Goal: Task Accomplishment & Management: Use online tool/utility

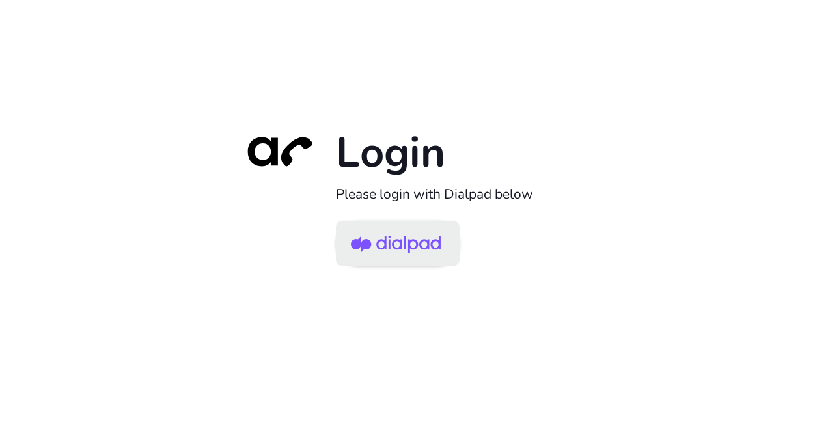
click at [397, 249] on img at bounding box center [396, 244] width 90 height 42
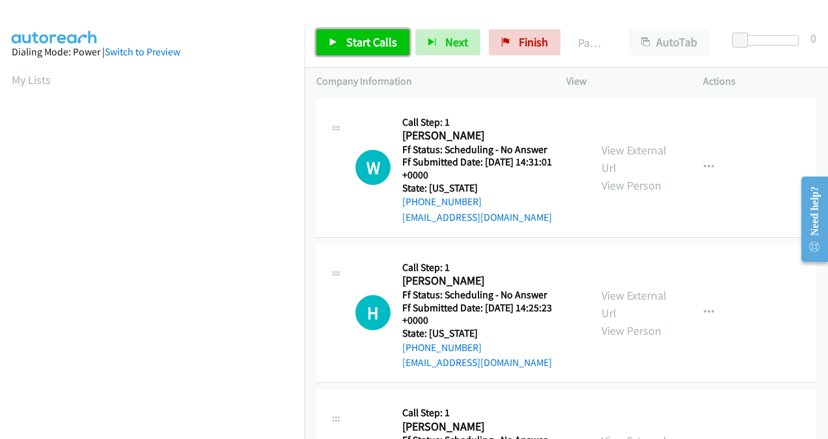
click at [348, 46] on span "Start Calls" at bounding box center [371, 42] width 51 height 15
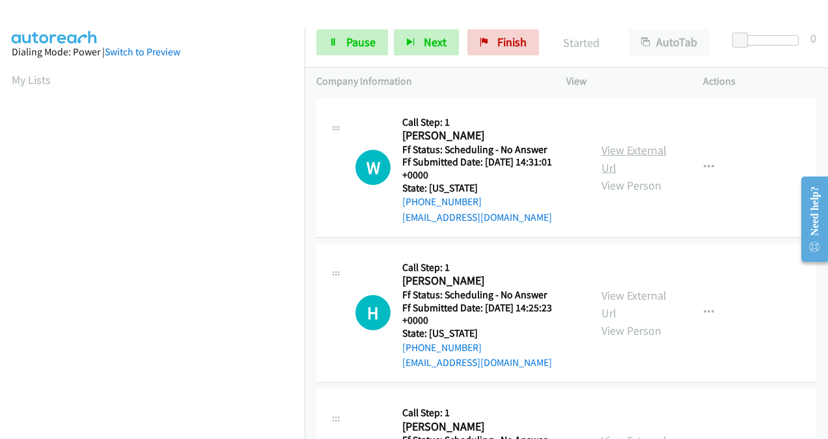
click at [613, 151] on link "View External Url" at bounding box center [634, 159] width 65 height 33
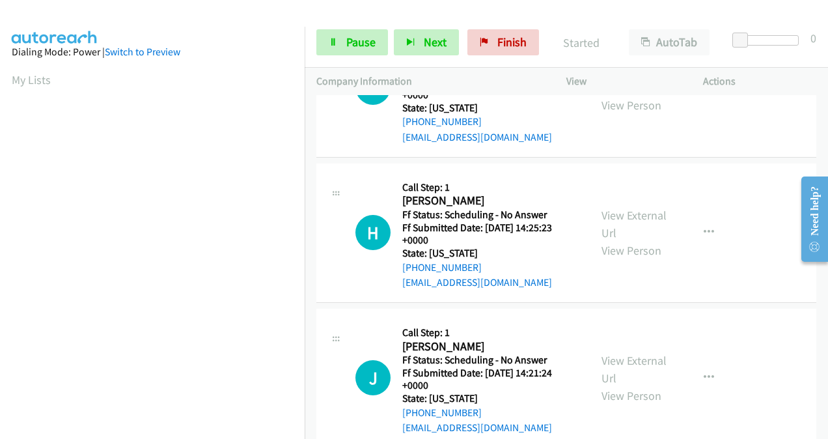
scroll to position [130, 0]
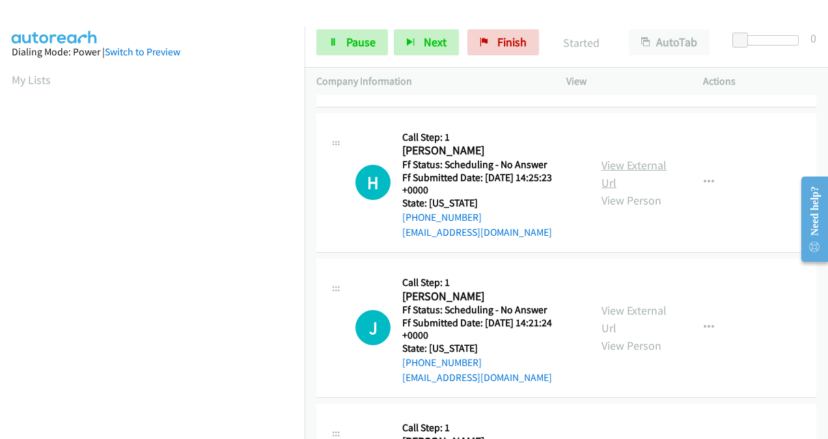
click at [605, 165] on link "View External Url" at bounding box center [634, 174] width 65 height 33
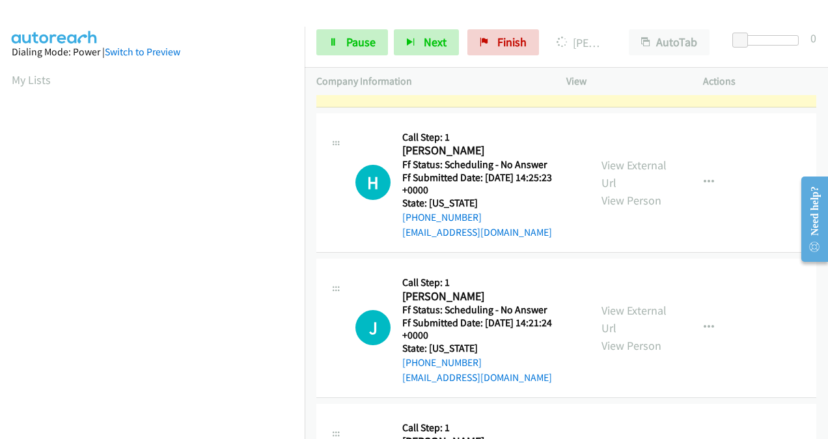
scroll to position [260, 0]
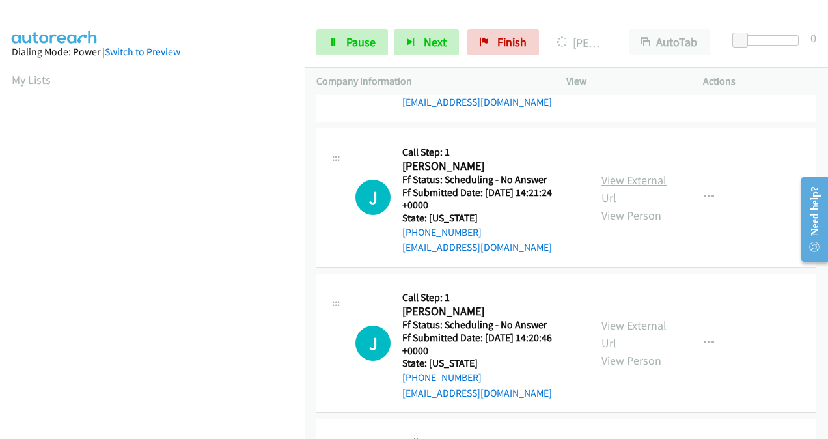
click at [611, 181] on link "View External Url" at bounding box center [634, 189] width 65 height 33
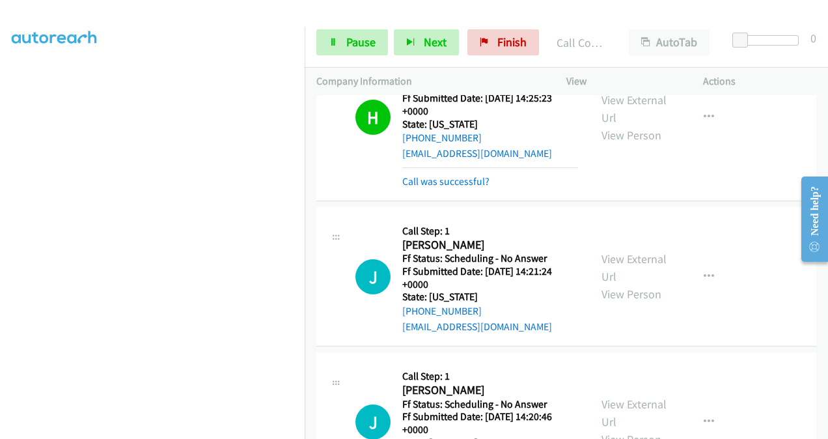
scroll to position [432, 0]
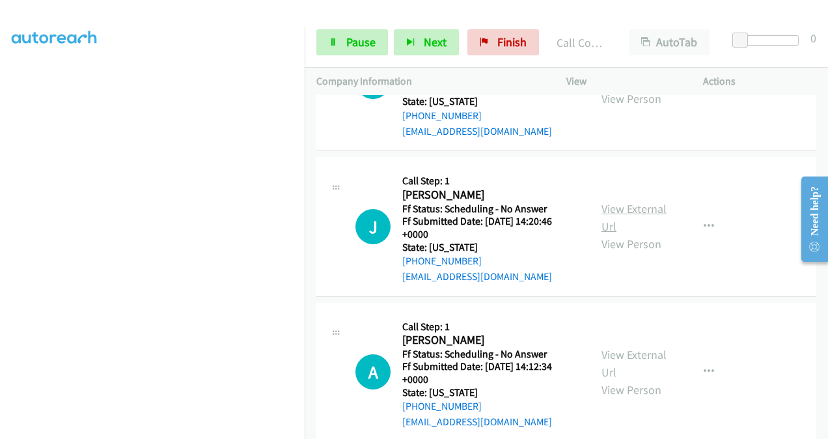
click at [609, 210] on link "View External Url" at bounding box center [634, 217] width 65 height 33
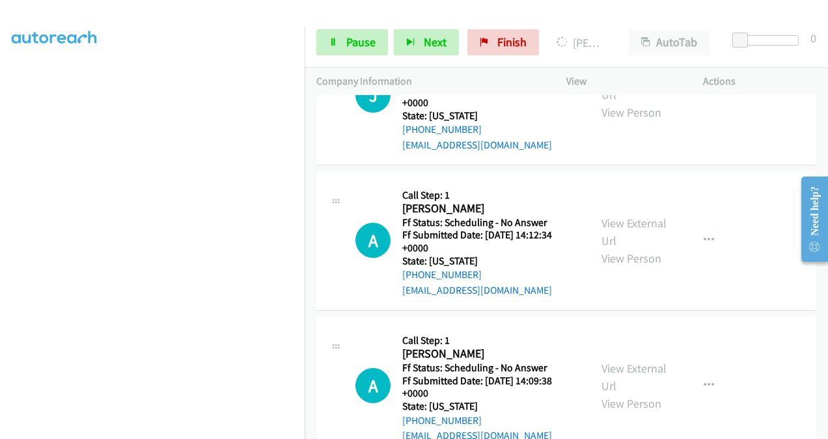
scroll to position [628, 0]
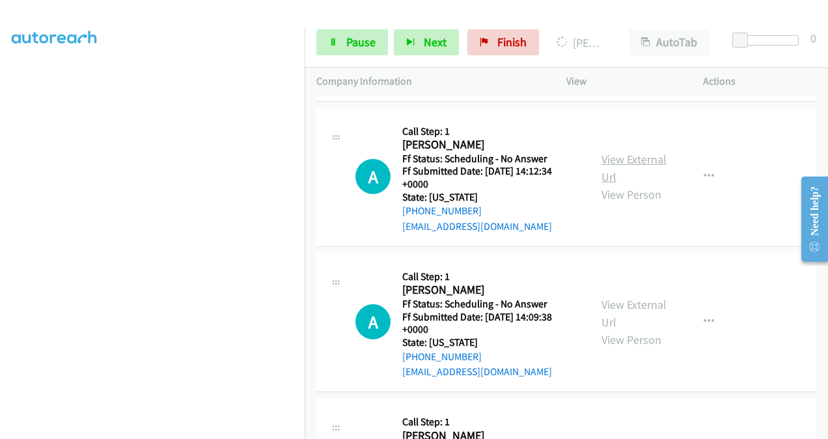
click at [606, 167] on link "View External Url" at bounding box center [634, 168] width 65 height 33
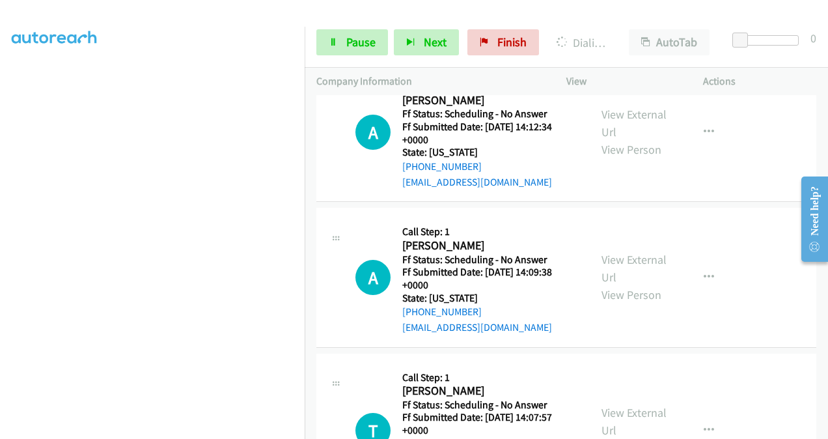
scroll to position [720, 0]
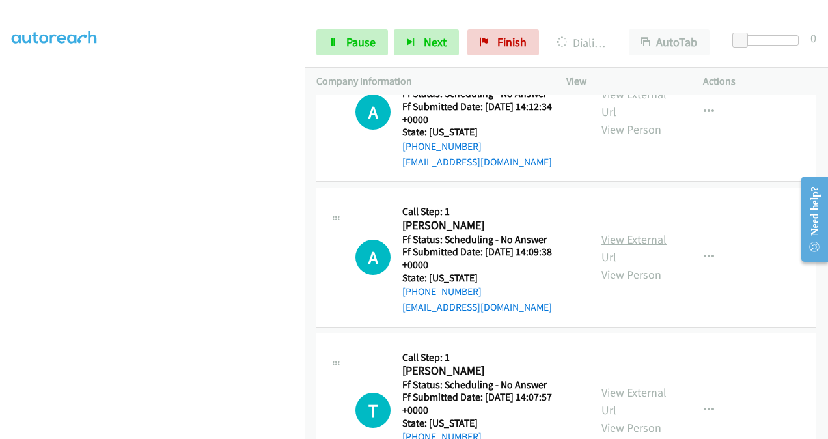
click at [609, 238] on link "View External Url" at bounding box center [634, 248] width 65 height 33
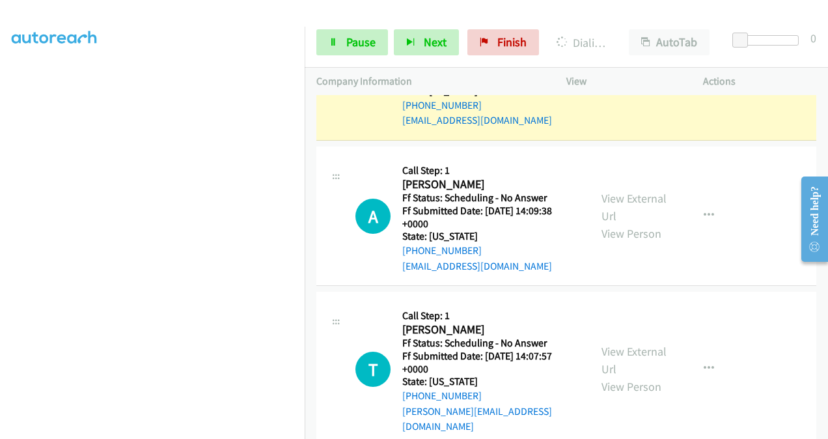
scroll to position [850, 0]
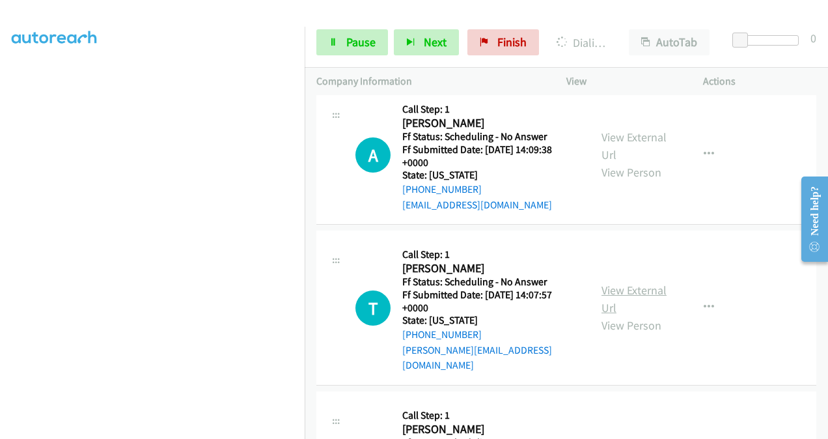
click at [606, 285] on link "View External Url" at bounding box center [634, 299] width 65 height 33
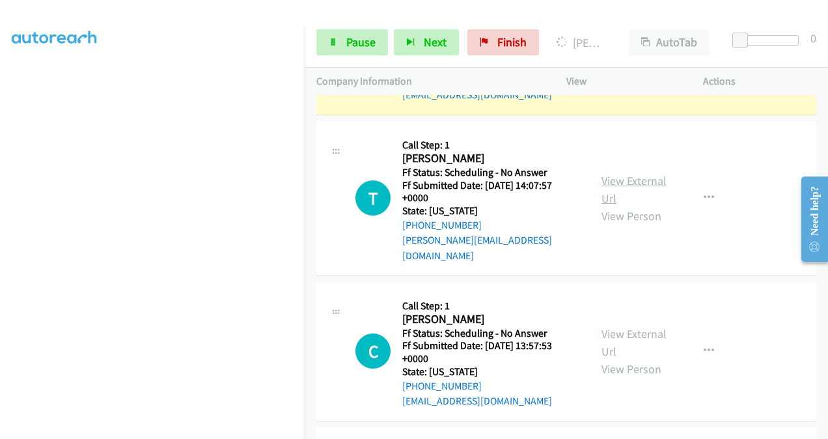
scroll to position [1008, 0]
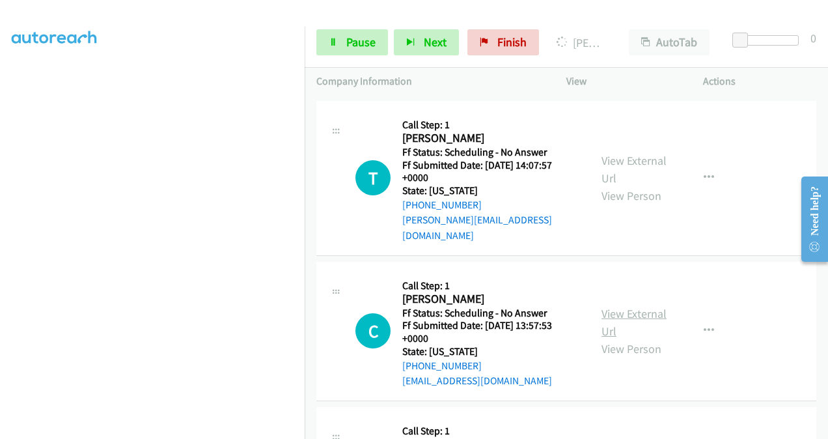
click at [615, 306] on link "View External Url" at bounding box center [634, 322] width 65 height 33
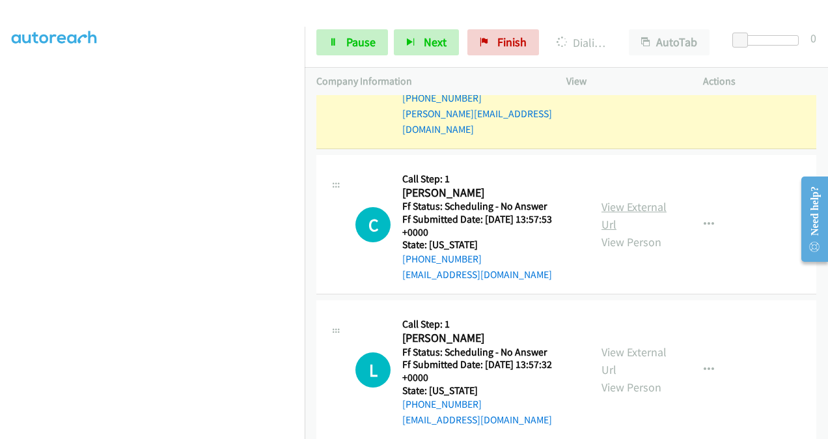
scroll to position [1203, 0]
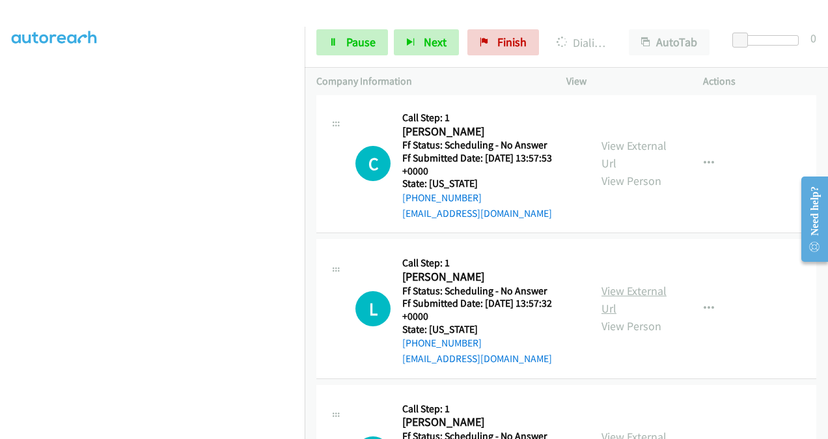
click at [612, 283] on link "View External Url" at bounding box center [634, 299] width 65 height 33
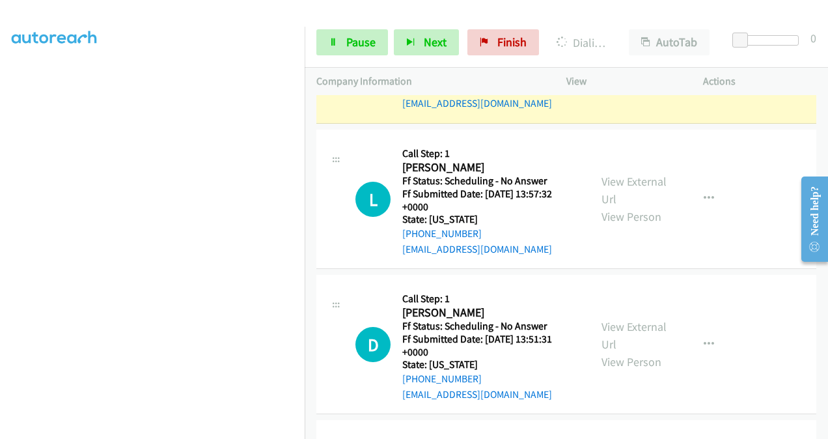
scroll to position [1361, 0]
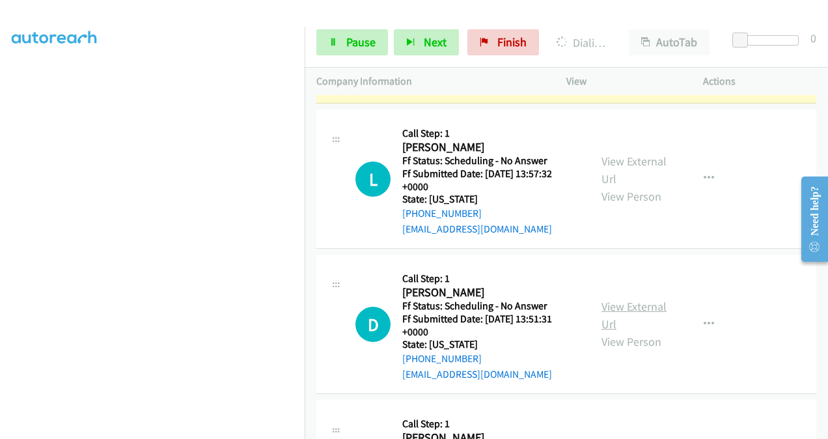
click at [605, 299] on link "View External Url" at bounding box center [634, 315] width 65 height 33
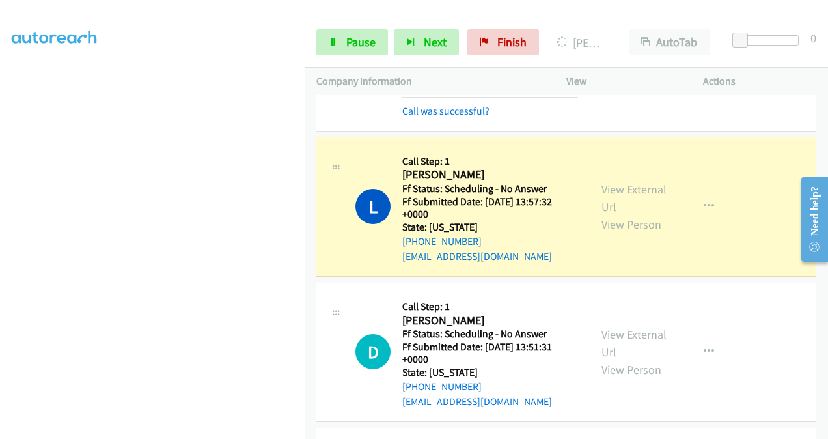
scroll to position [1491, 0]
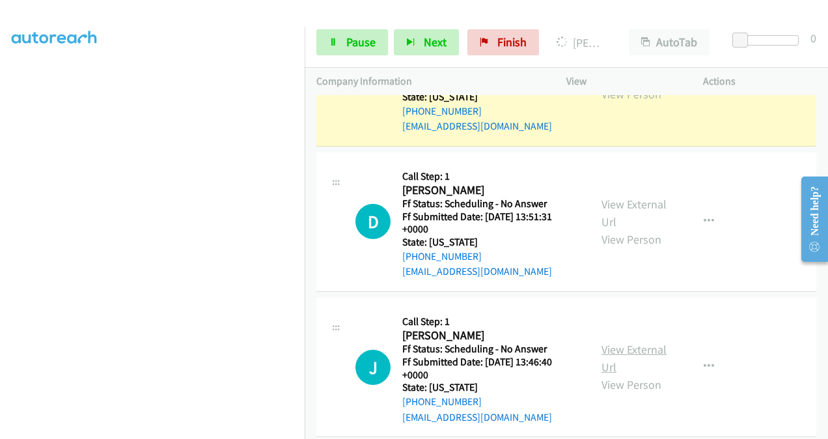
click at [602, 342] on link "View External Url" at bounding box center [634, 358] width 65 height 33
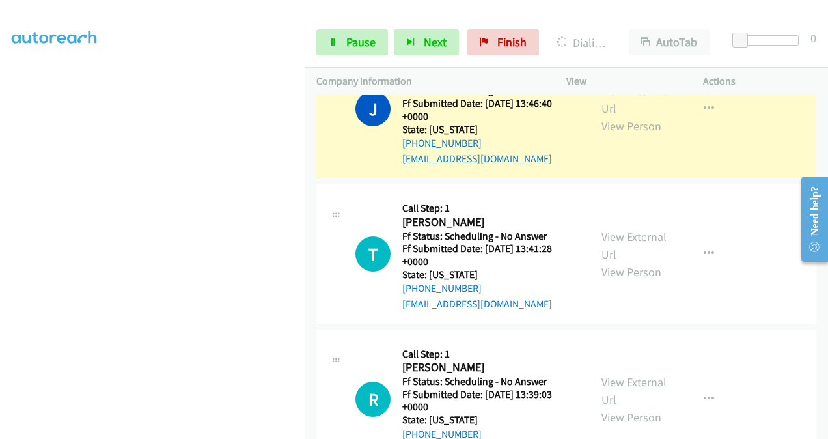
scroll to position [1817, 0]
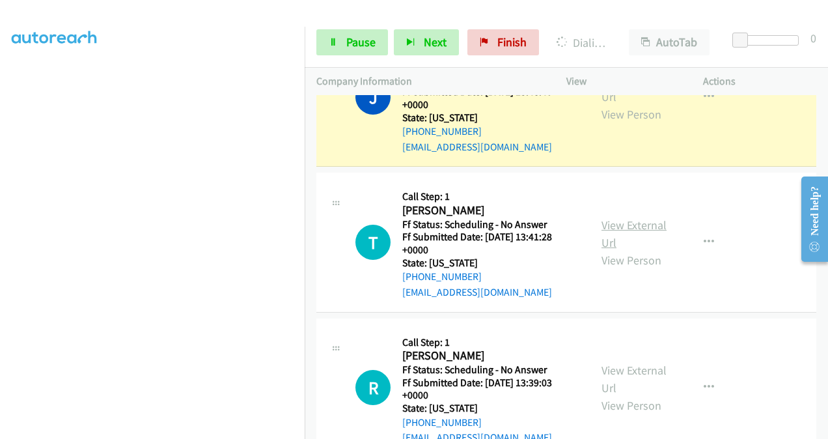
click at [604, 217] on link "View External Url" at bounding box center [634, 233] width 65 height 33
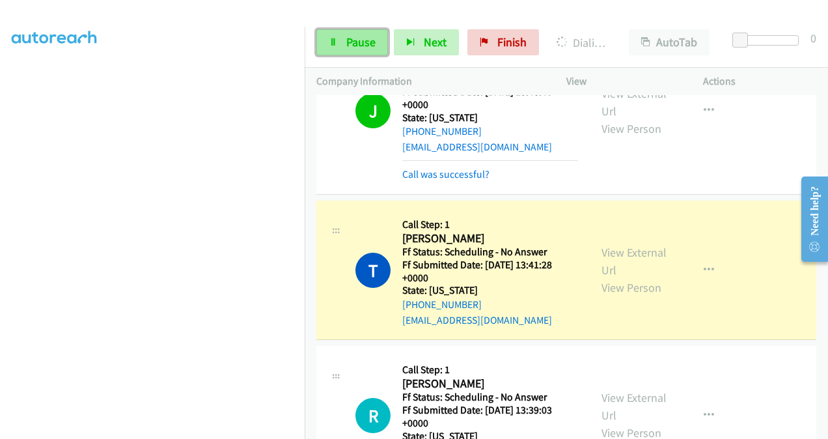
click at [348, 36] on span "Pause" at bounding box center [360, 42] width 29 height 15
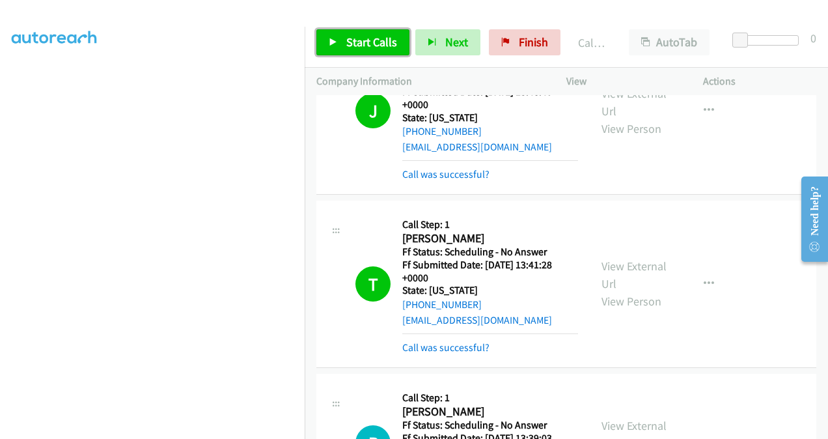
click at [346, 43] on span "Start Calls" at bounding box center [371, 42] width 51 height 15
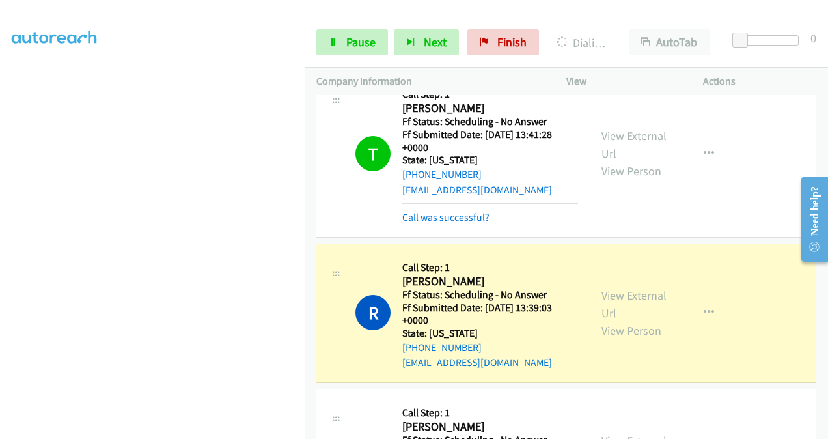
scroll to position [2077, 0]
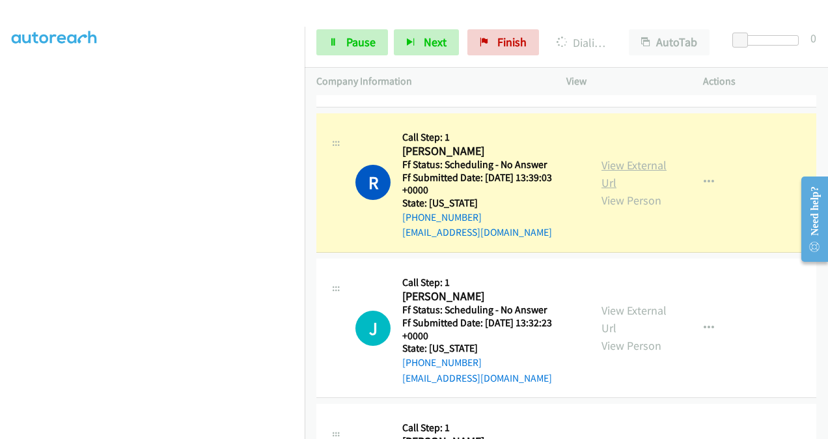
click at [609, 158] on link "View External Url" at bounding box center [634, 174] width 65 height 33
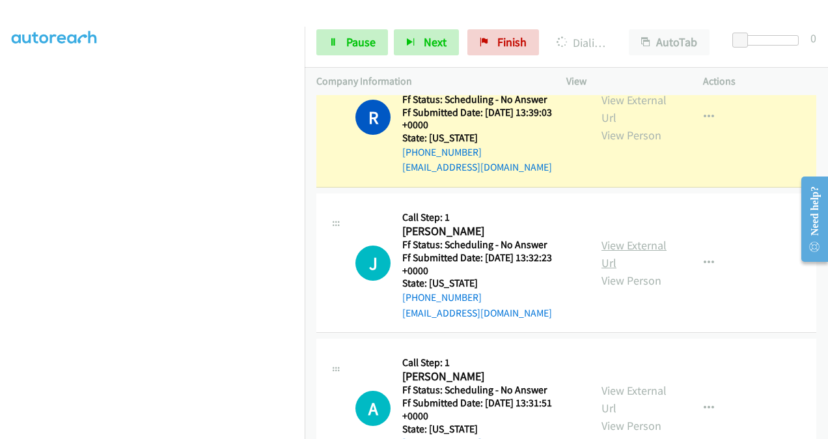
click at [603, 238] on link "View External Url" at bounding box center [634, 254] width 65 height 33
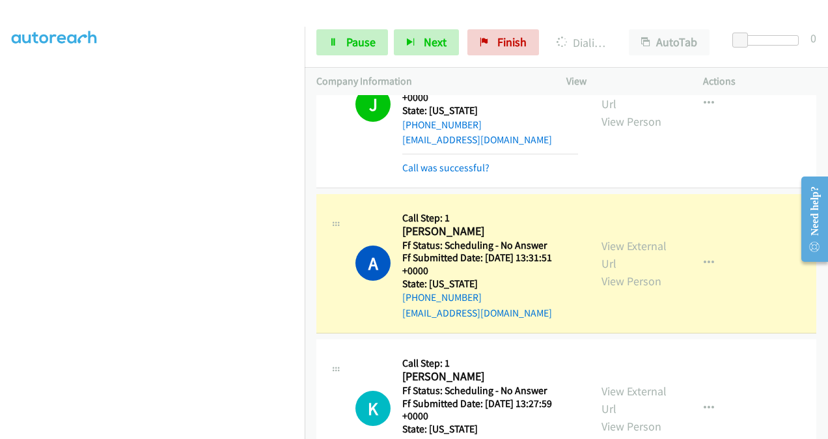
scroll to position [2351, 0]
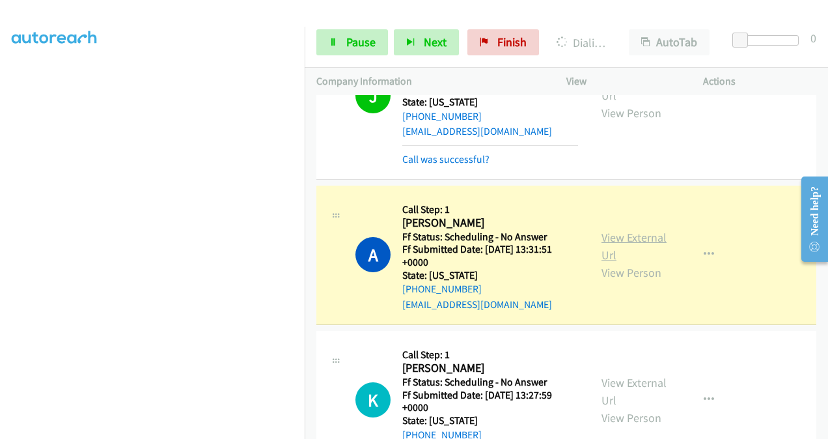
click at [605, 230] on link "View External Url" at bounding box center [634, 246] width 65 height 33
drag, startPoint x: 363, startPoint y: 42, endPoint x: 369, endPoint y: 42, distance: 6.5
click at [363, 42] on span "Pause" at bounding box center [360, 42] width 29 height 15
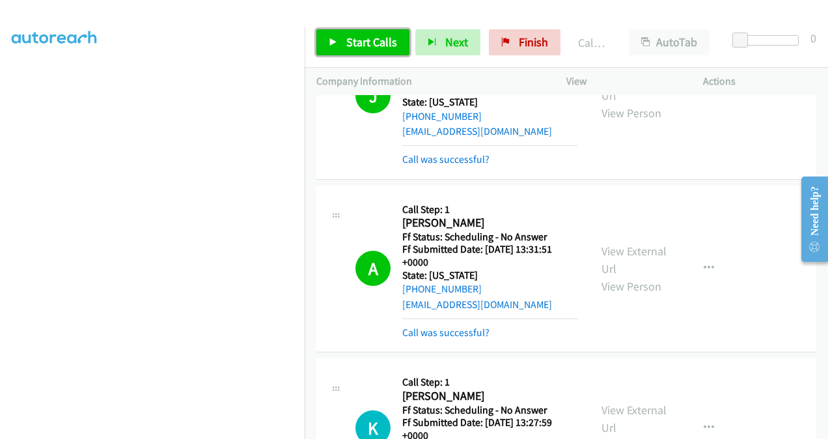
click at [364, 34] on link "Start Calls" at bounding box center [362, 42] width 93 height 26
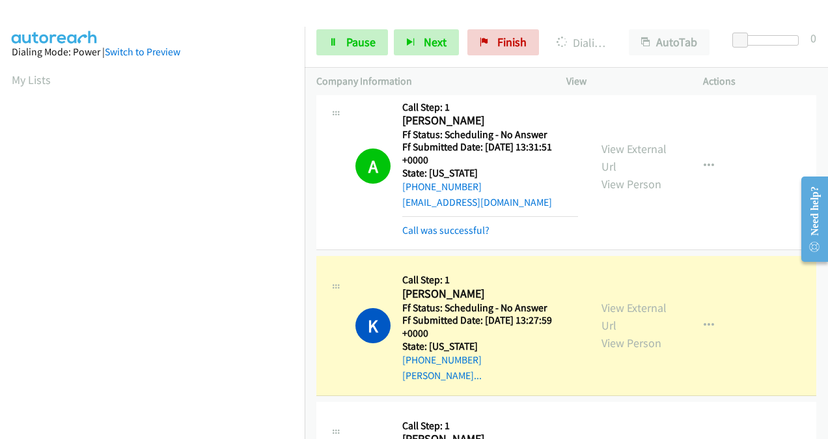
scroll to position [2482, 0]
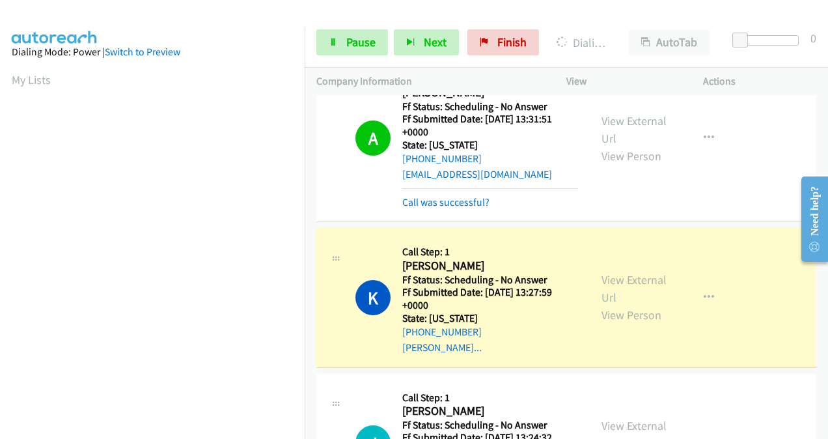
click at [616, 271] on div "View External Url View Person" at bounding box center [635, 297] width 66 height 53
click at [611, 272] on link "View External Url" at bounding box center [634, 288] width 65 height 33
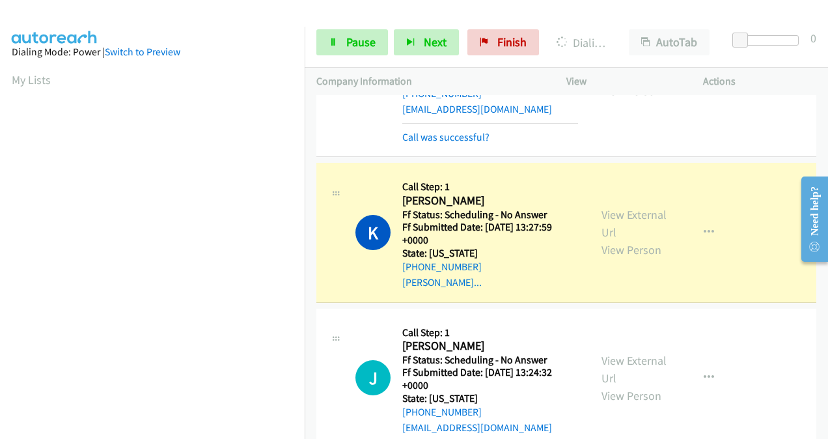
scroll to position [292, 0]
click at [609, 353] on link "View External Url" at bounding box center [634, 369] width 65 height 33
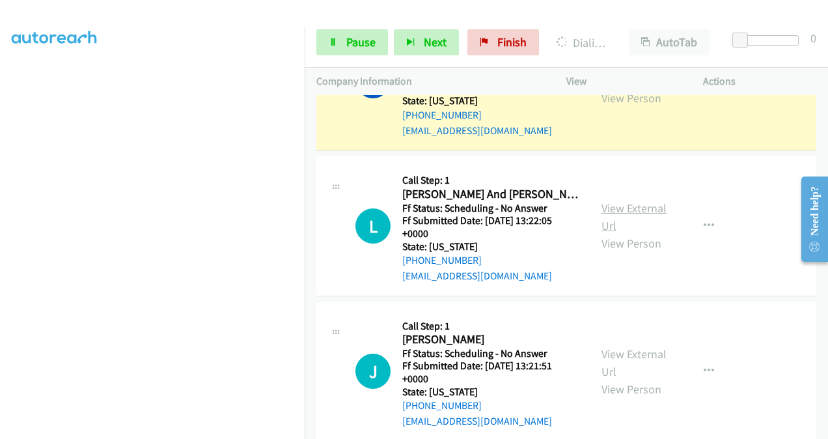
scroll to position [2872, 0]
click at [609, 200] on link "View External Url" at bounding box center [634, 216] width 65 height 33
click at [608, 346] on link "View External Url" at bounding box center [634, 362] width 65 height 33
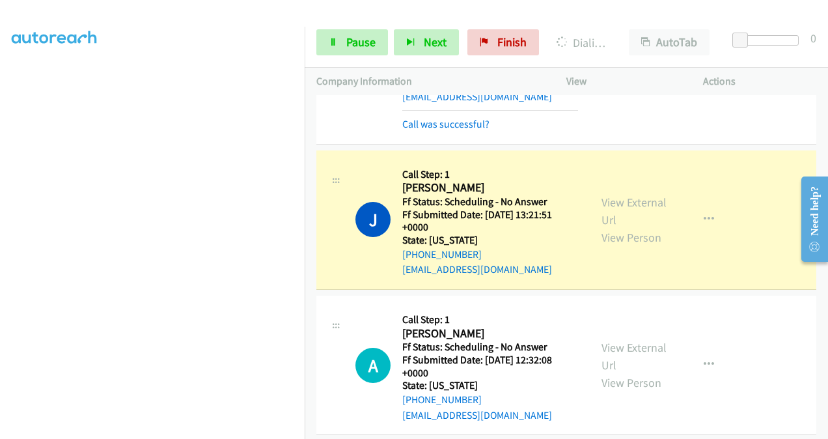
scroll to position [3133, 0]
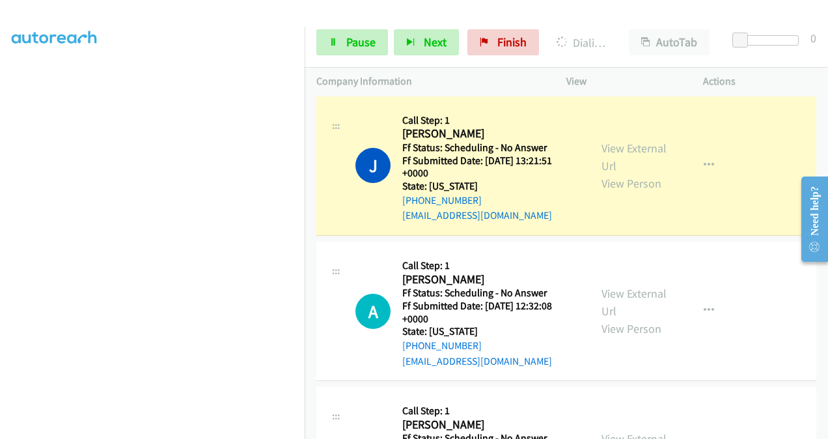
click at [607, 285] on div "View External Url View Person" at bounding box center [635, 311] width 66 height 53
click at [602, 286] on link "View External Url" at bounding box center [634, 302] width 65 height 33
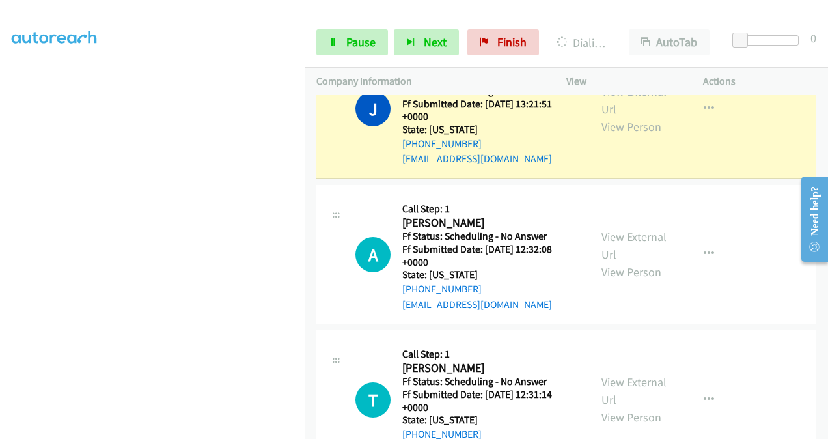
scroll to position [3263, 0]
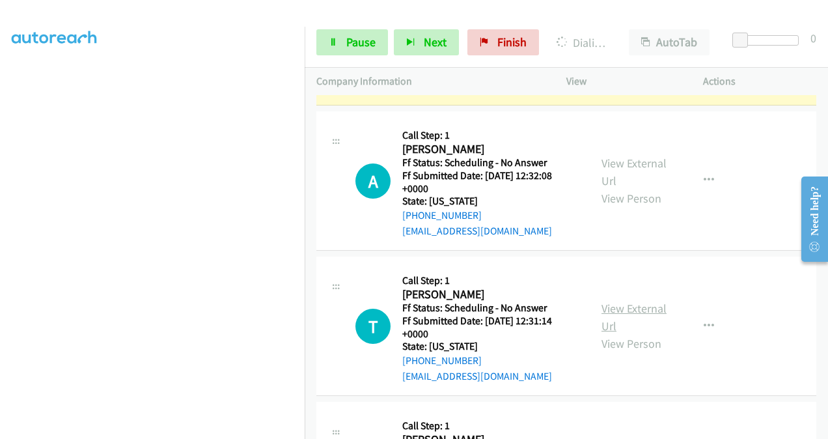
click at [612, 301] on link "View External Url" at bounding box center [634, 317] width 65 height 33
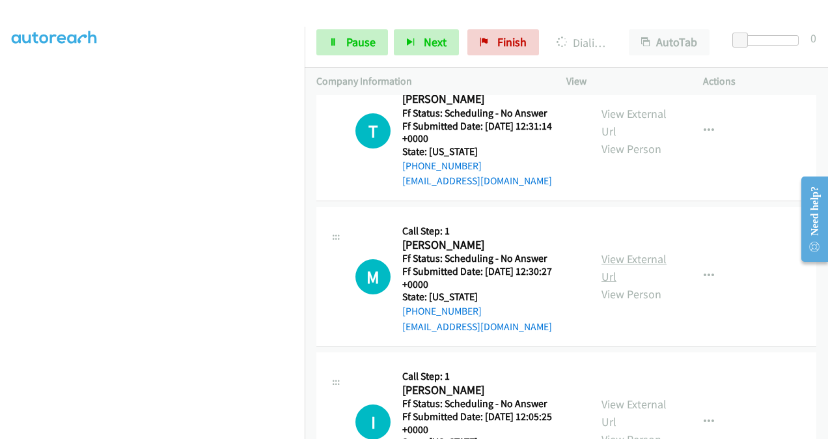
scroll to position [3514, 0]
click at [612, 251] on link "View External Url" at bounding box center [634, 267] width 65 height 33
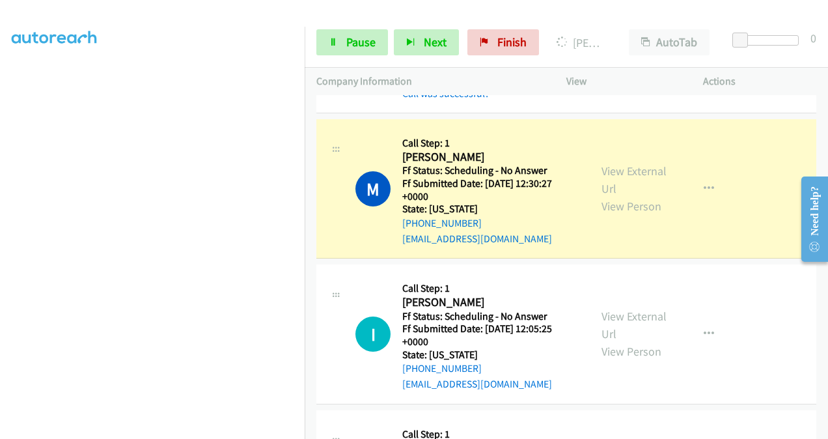
scroll to position [3657, 0]
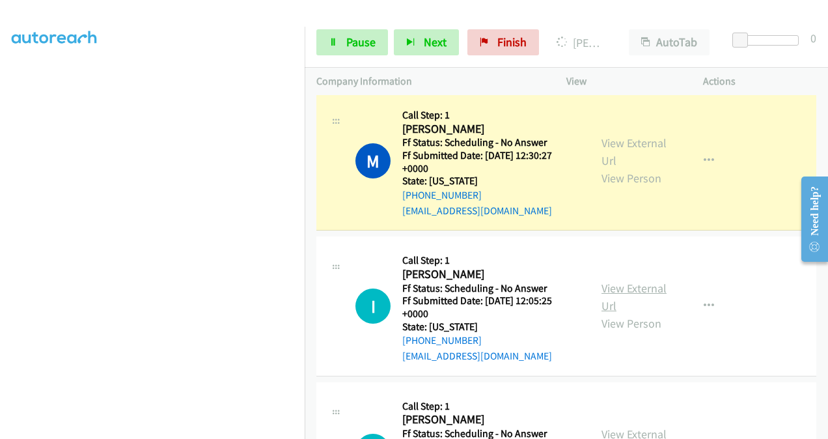
click at [608, 281] on link "View External Url" at bounding box center [634, 297] width 65 height 33
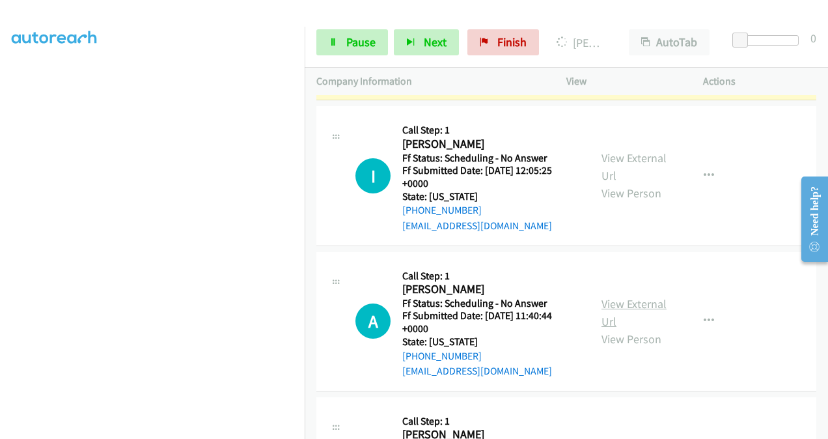
click at [606, 296] on link "View External Url" at bounding box center [634, 312] width 65 height 33
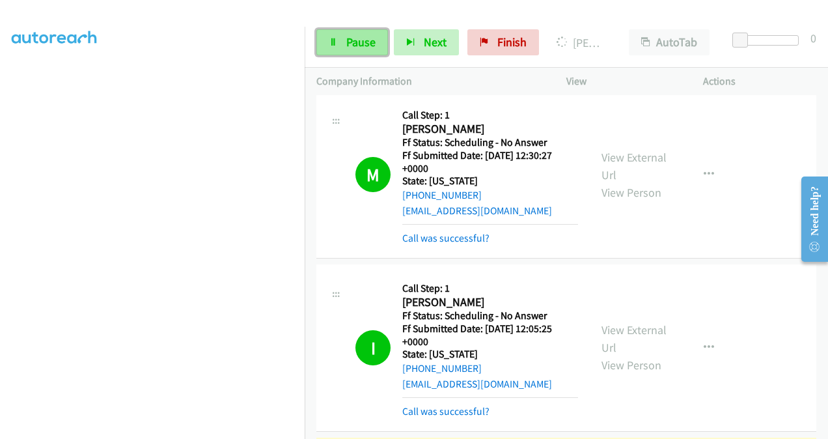
click at [343, 46] on link "Pause" at bounding box center [352, 42] width 72 height 26
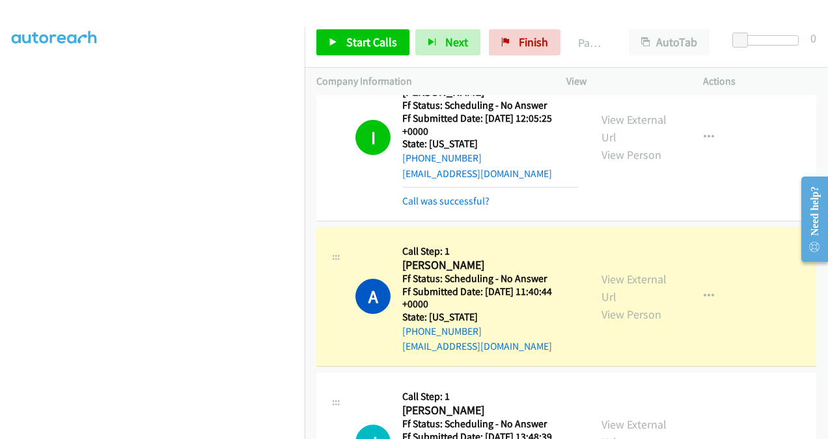
scroll to position [3917, 0]
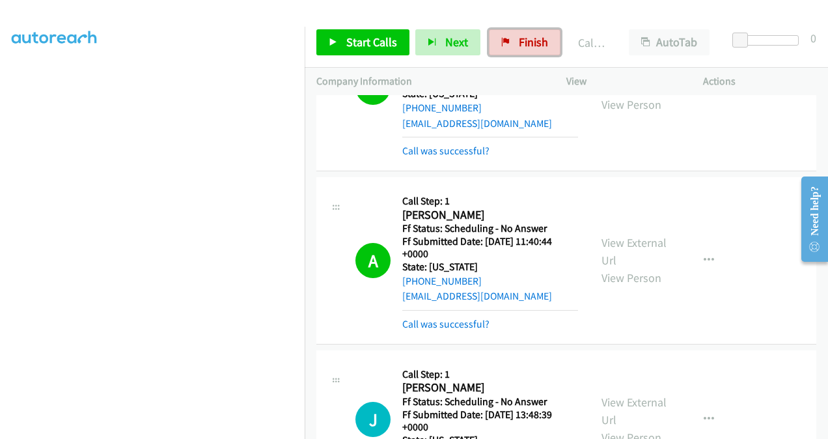
drag, startPoint x: 529, startPoint y: 33, endPoint x: 527, endPoint y: 98, distance: 65.2
click at [529, 33] on link "Finish" at bounding box center [525, 42] width 72 height 26
